Goal: Information Seeking & Learning: Find specific fact

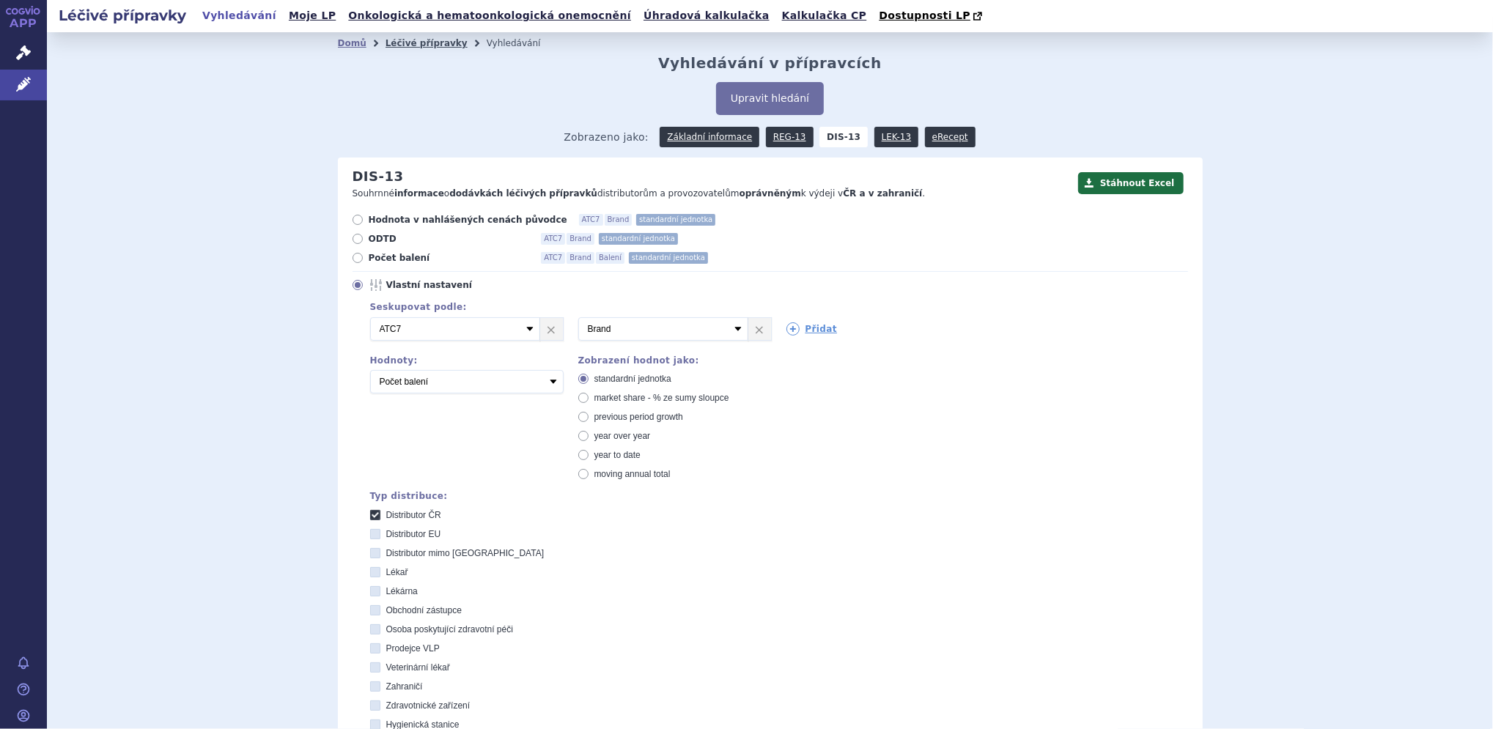
click at [391, 43] on link "Léčivé přípravky" at bounding box center [427, 43] width 82 height 10
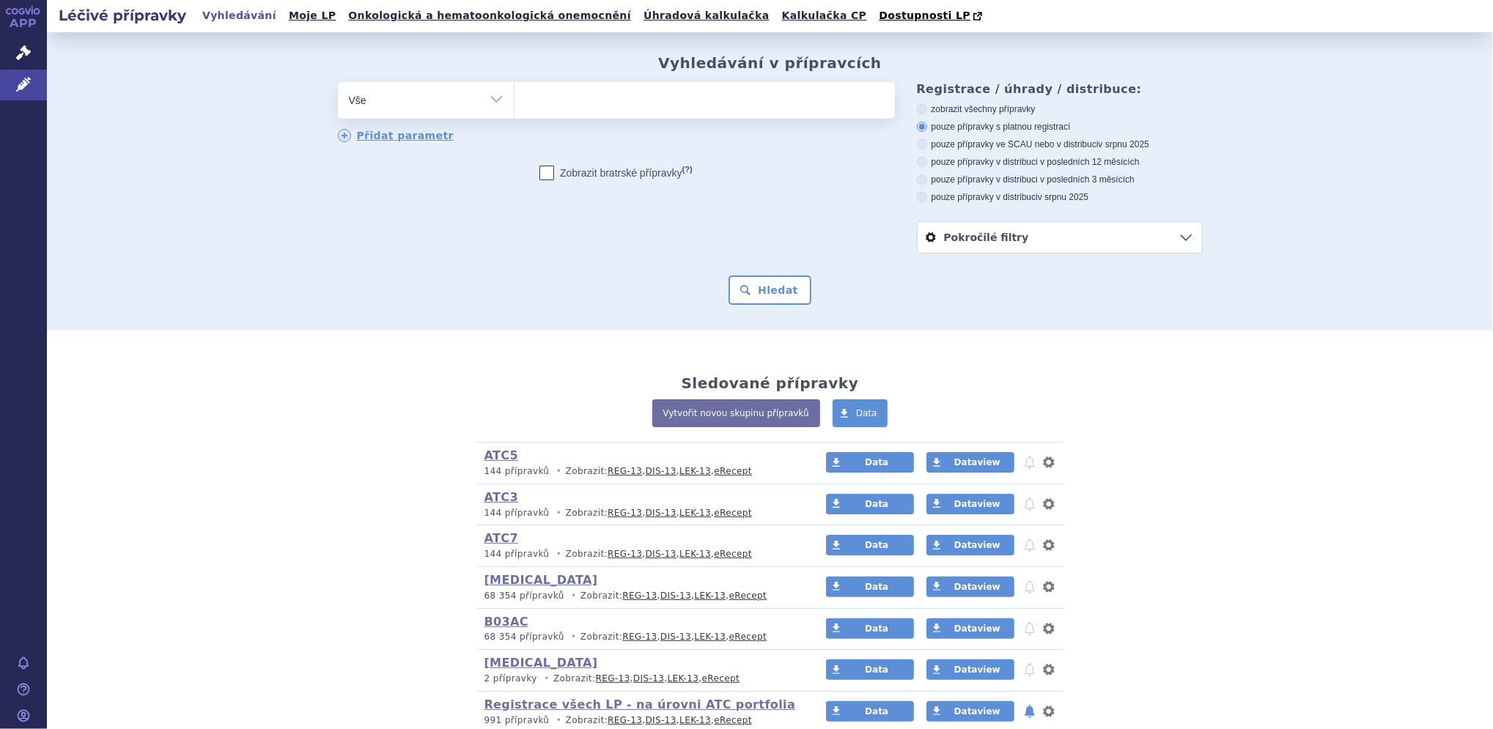
click at [435, 106] on select "Vše Přípravek/SUKL kód MAH VPOIS ATC/Aktivní látka Léková forma Síla" at bounding box center [426, 98] width 176 height 33
click at [404, 112] on select "Vše Přípravek/SUKL kód MAH VPOIS ATC/Aktivní látka Léková forma Síla" at bounding box center [426, 98] width 176 height 33
click at [488, 102] on select "Vše Přípravek/SUKL kód MAH VPOIS ATC/Aktivní látka Léková forma Síla" at bounding box center [426, 98] width 176 height 33
select select "filter-product"
click at [338, 83] on select "Vše Přípravek/SUKL kód MAH VPOIS ATC/Aktivní látka Léková forma Síla" at bounding box center [426, 98] width 176 height 33
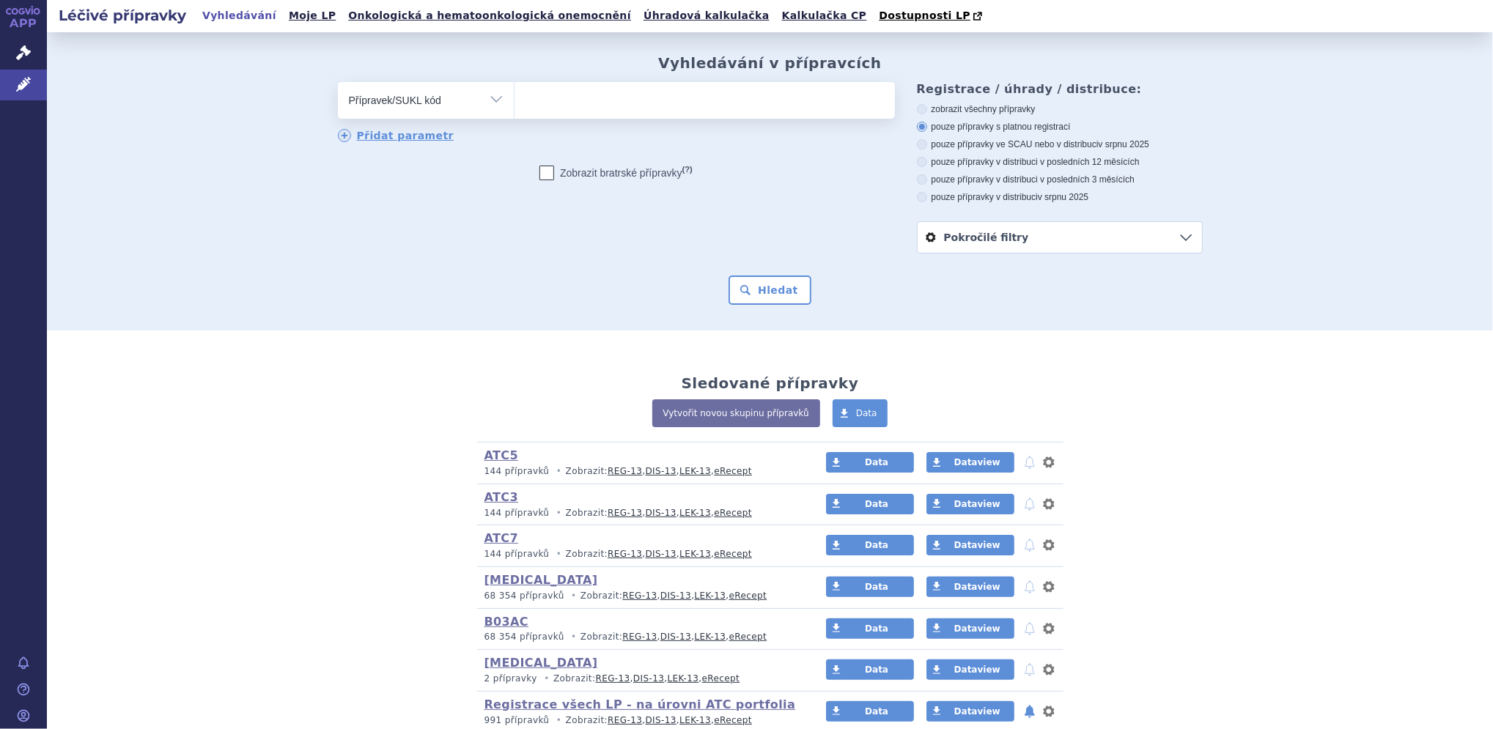
click at [582, 97] on ul at bounding box center [705, 97] width 380 height 31
click at [515, 97] on select at bounding box center [514, 99] width 1 height 37
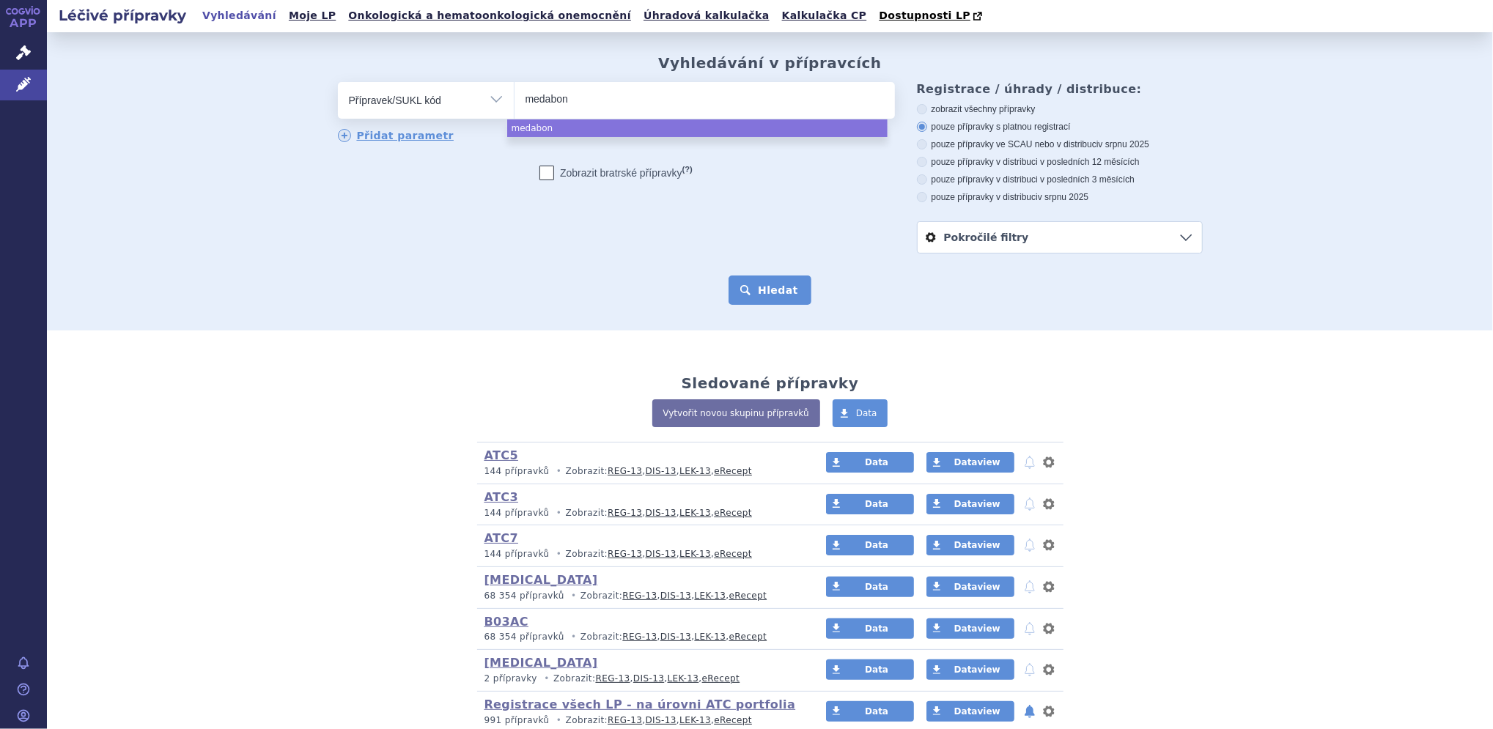
type input "medabon"
select select "medabon"
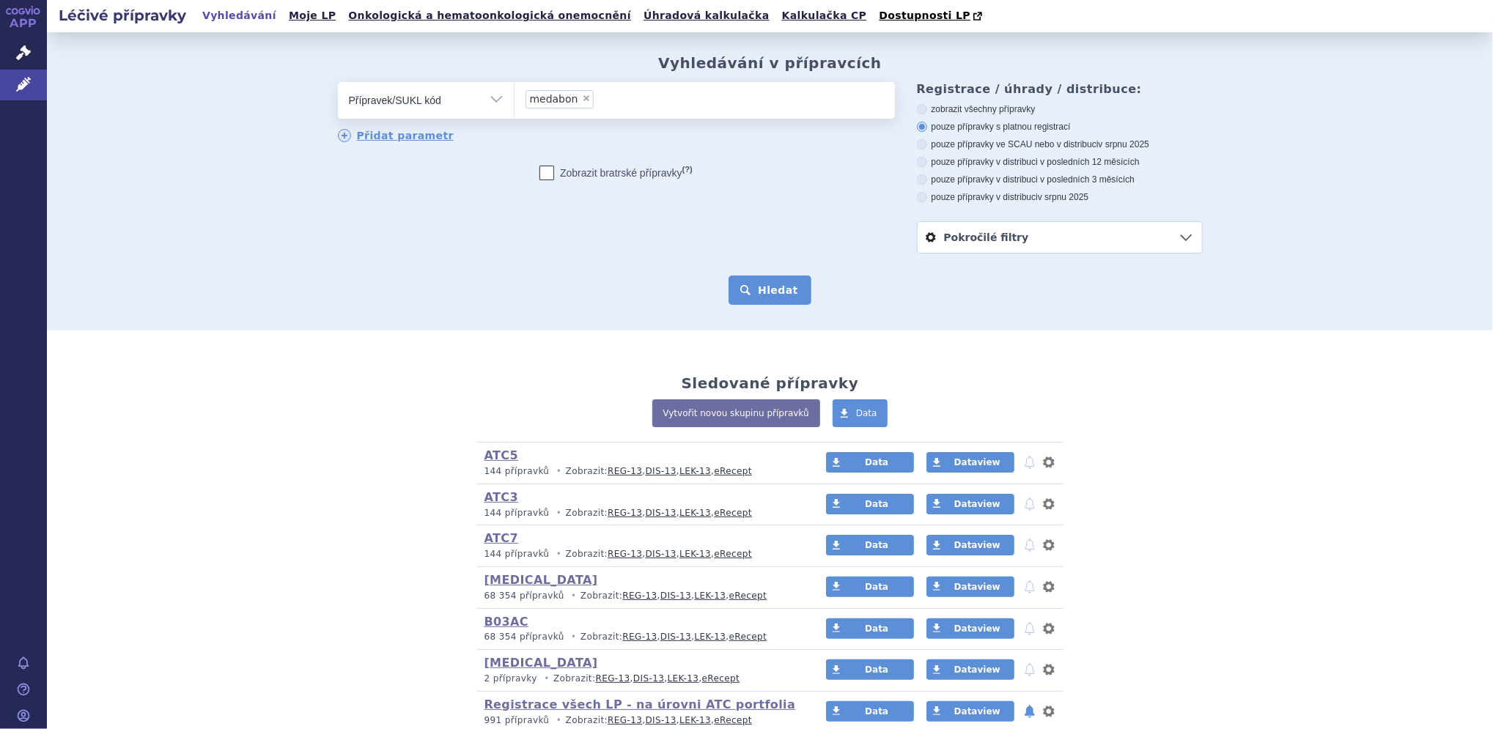
click at [747, 292] on button "Hledat" at bounding box center [770, 290] width 83 height 29
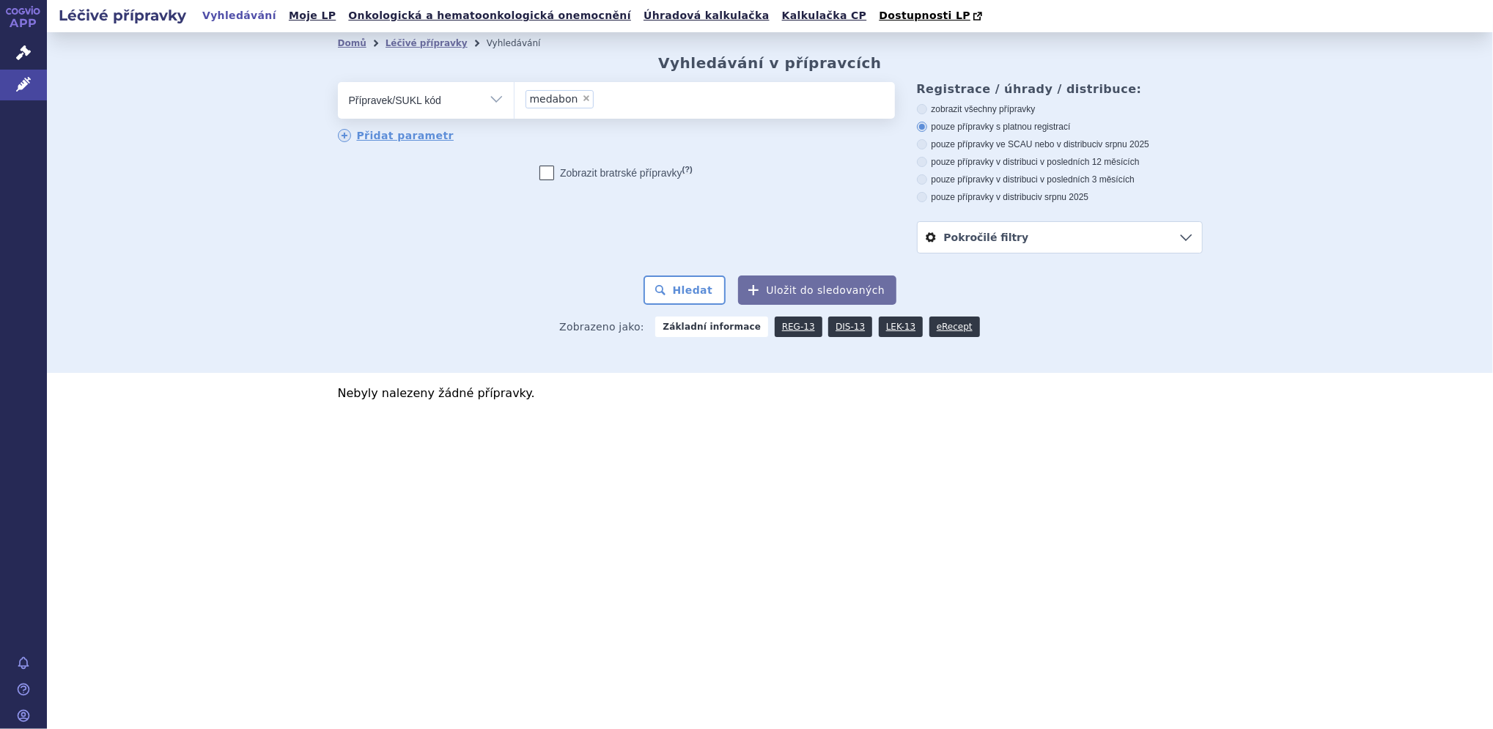
click at [982, 109] on label "zobrazit všechny přípravky" at bounding box center [1060, 109] width 286 height 12
click at [928, 109] on input "zobrazit všechny přípravky" at bounding box center [924, 111] width 10 height 10
radio input "true"
click at [699, 288] on button "Hledat" at bounding box center [685, 290] width 83 height 29
